Goal: Find contact information: Find contact information

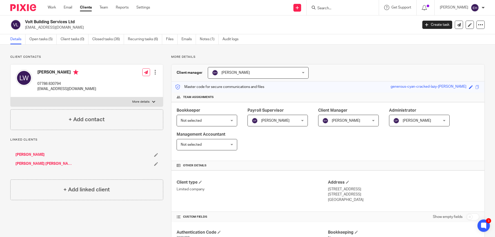
click at [351, 7] on input "Search" at bounding box center [340, 8] width 46 height 5
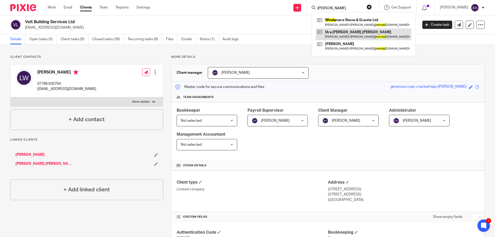
type input "windes"
click at [339, 33] on link at bounding box center [364, 34] width 96 height 12
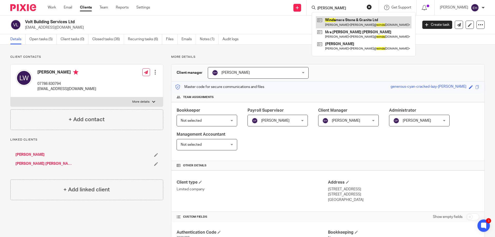
click at [344, 21] on link at bounding box center [364, 22] width 96 height 12
click at [337, 21] on link at bounding box center [364, 22] width 96 height 12
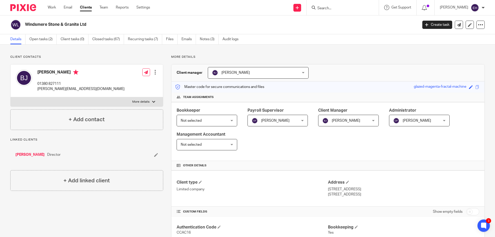
click at [38, 89] on div "[PERSON_NAME] 01380 827111 [PERSON_NAME][EMAIL_ADDRESS][DOMAIN_NAME]" at bounding box center [70, 80] width 109 height 27
drag, startPoint x: 38, startPoint y: 90, endPoint x: 90, endPoint y: 96, distance: 52.7
click at [90, 96] on div "[PERSON_NAME] 01380 827111 [PERSON_NAME][EMAIL_ADDRESS][DOMAIN_NAME] Edit conta…" at bounding box center [87, 80] width 152 height 33
copy p "[PERSON_NAME][EMAIL_ADDRESS][DOMAIN_NAME]"
